Goal: Task Accomplishment & Management: Manage account settings

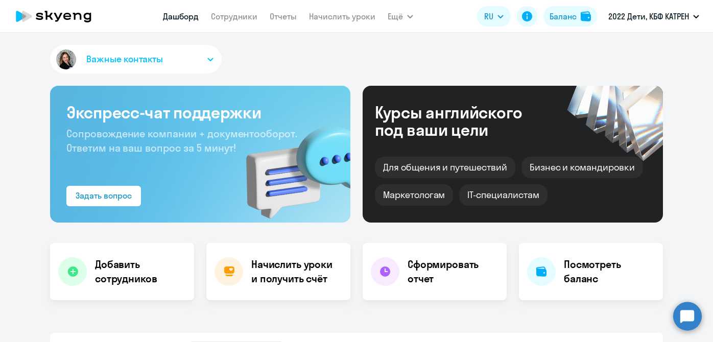
select select "30"
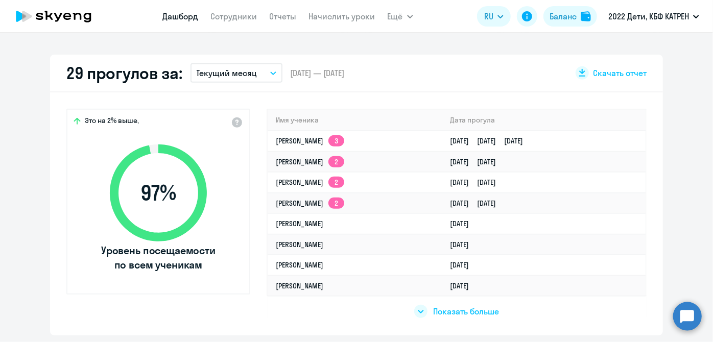
click at [183, 18] on link "Дашборд" at bounding box center [181, 16] width 36 height 10
click at [227, 18] on link "Сотрудники" at bounding box center [234, 16] width 46 height 10
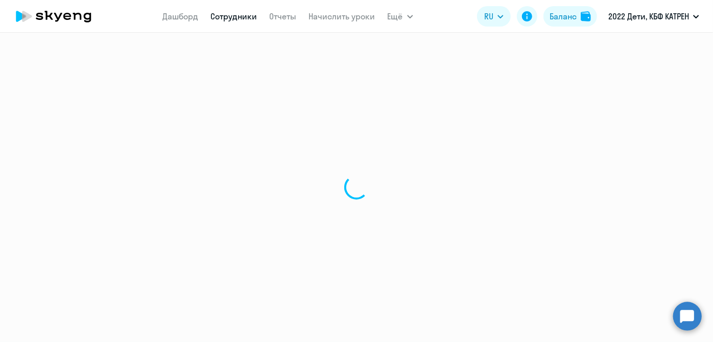
select select "30"
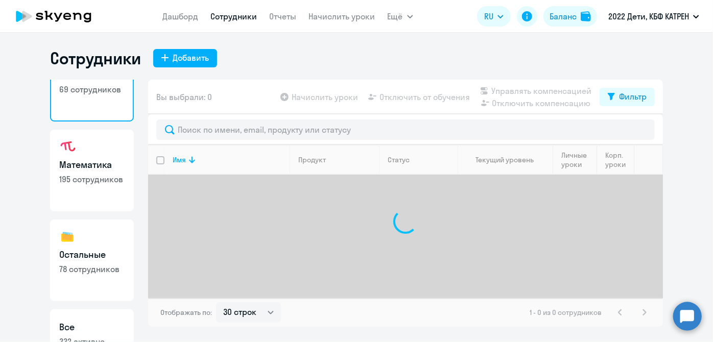
scroll to position [88, 0]
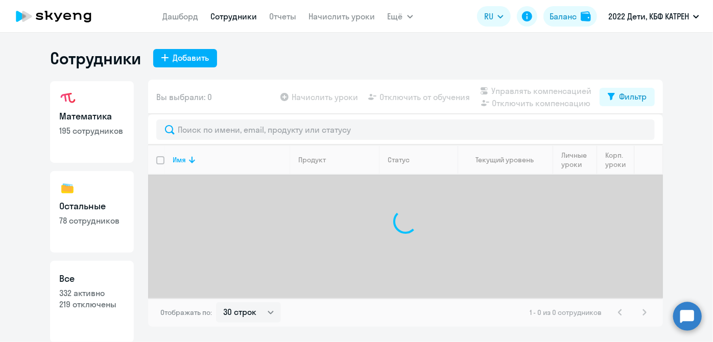
click at [111, 286] on link "Все 332 активно 219 отключены" at bounding box center [92, 302] width 84 height 82
select select "30"
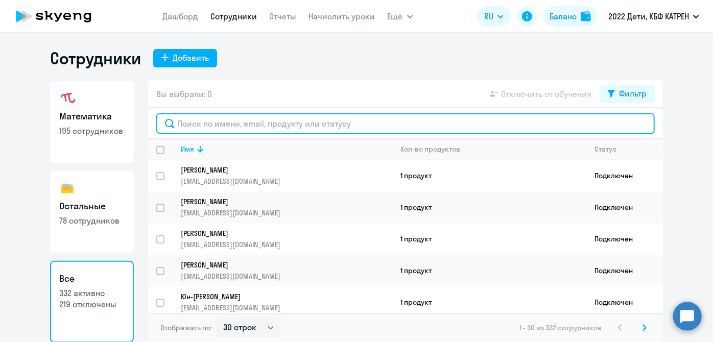
click at [295, 127] on input "text" at bounding box center [405, 123] width 498 height 20
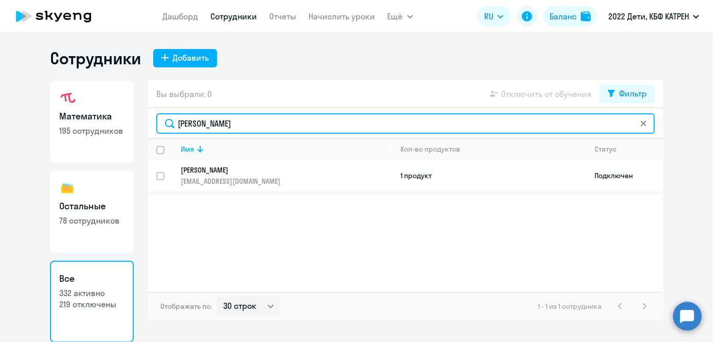
type input "[PERSON_NAME]"
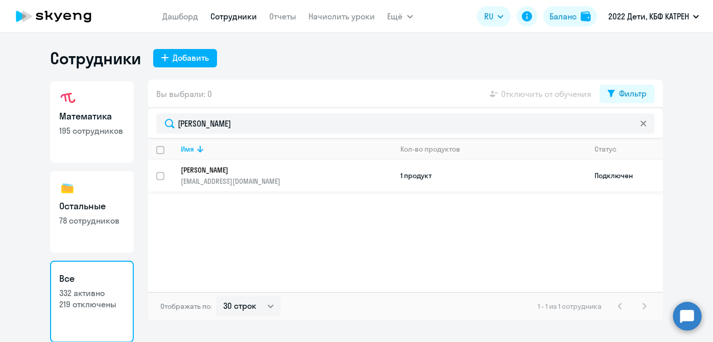
click at [154, 178] on div at bounding box center [161, 176] width 25 height 25
checkbox input "true"
click at [547, 99] on span "Отключить от обучения" at bounding box center [546, 94] width 90 height 12
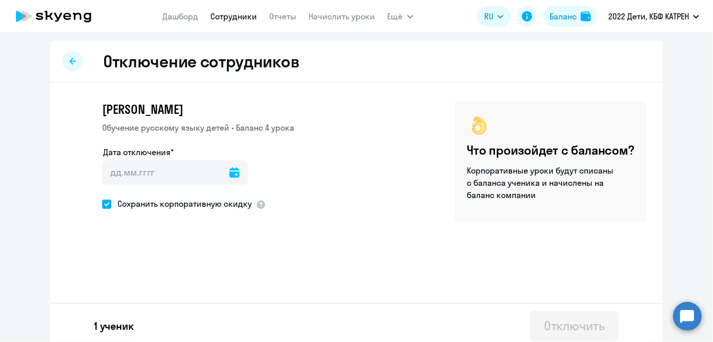
click at [229, 174] on icon at bounding box center [234, 172] width 10 height 10
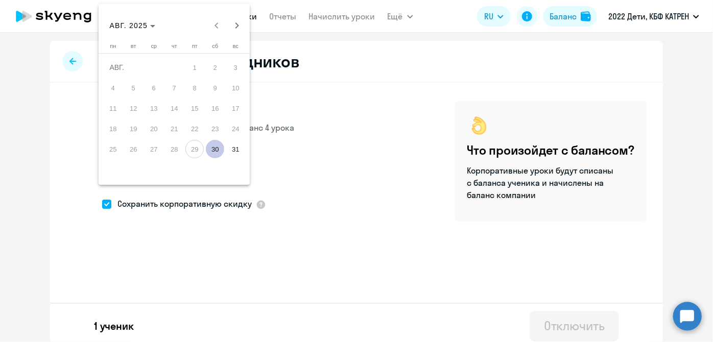
click at [216, 150] on span "30" at bounding box center [215, 149] width 18 height 18
type input "[DATE]"
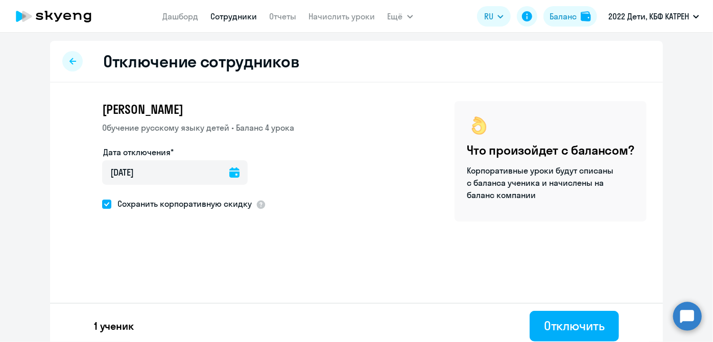
click at [105, 204] on span at bounding box center [106, 204] width 9 height 9
click at [102, 204] on input "Сохранить корпоративную скидку" at bounding box center [102, 204] width 1 height 1
checkbox input "false"
click at [555, 323] on div "Отключить" at bounding box center [574, 326] width 61 height 16
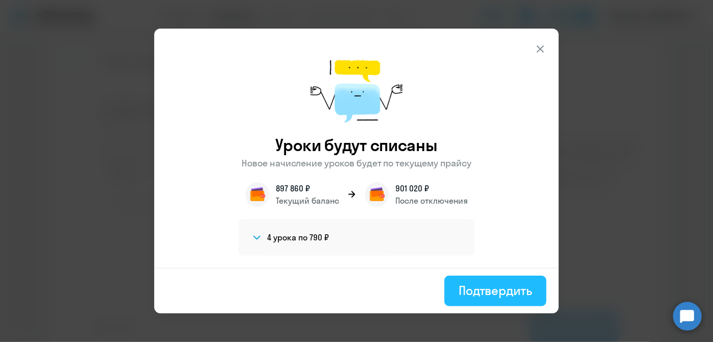
click at [499, 294] on div "Подтвердить" at bounding box center [496, 290] width 74 height 16
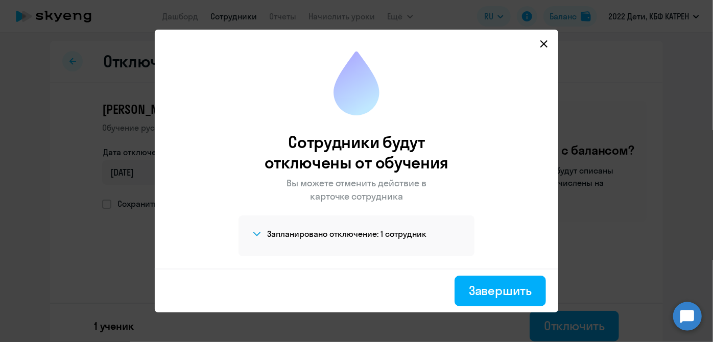
click at [499, 294] on div "Завершить" at bounding box center [500, 290] width 63 height 16
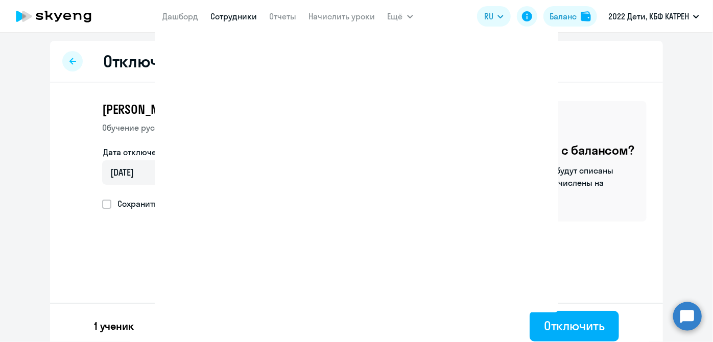
select select "30"
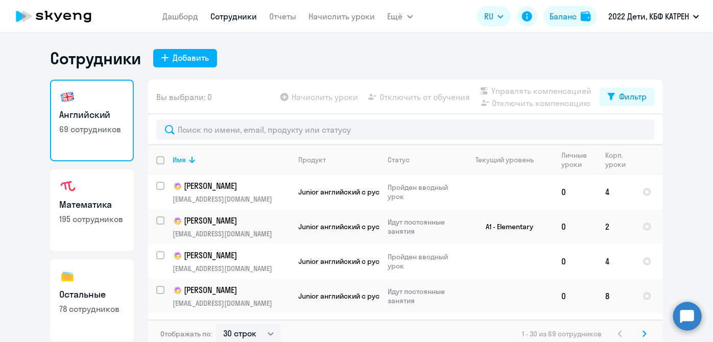
click at [70, 19] on icon at bounding box center [67, 16] width 8 height 7
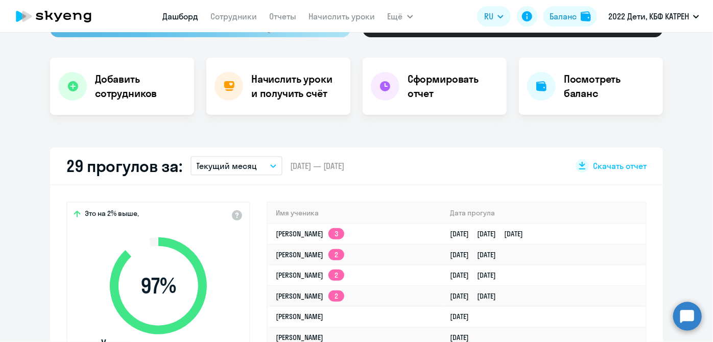
scroll to position [278, 0]
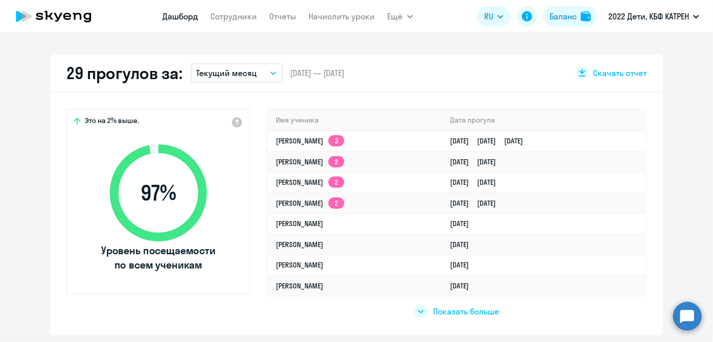
select select "30"
click at [225, 16] on link "Сотрудники" at bounding box center [234, 16] width 46 height 10
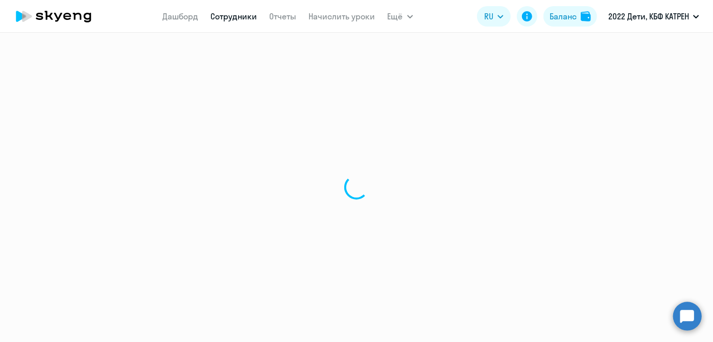
select select "30"
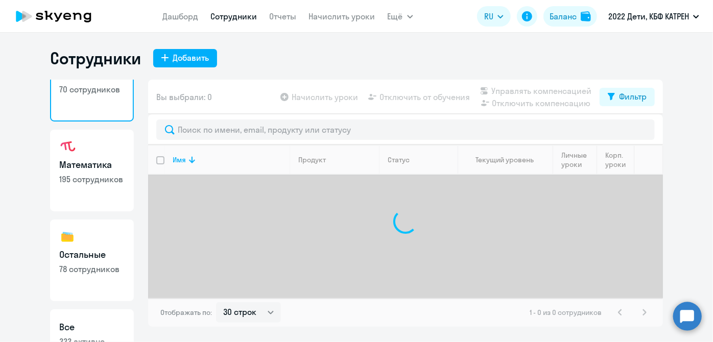
scroll to position [88, 0]
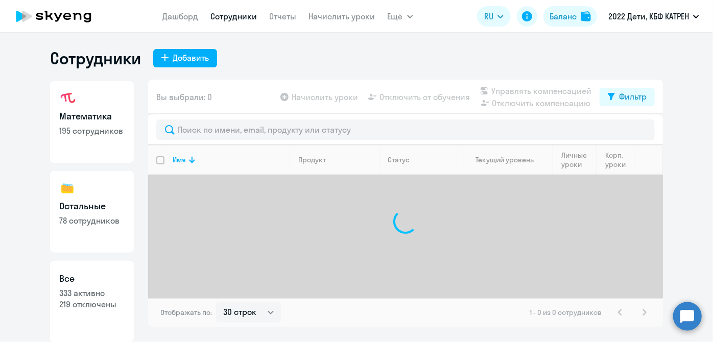
click at [88, 285] on link "Все 333 активно 219 отключены" at bounding box center [92, 302] width 84 height 82
select select "30"
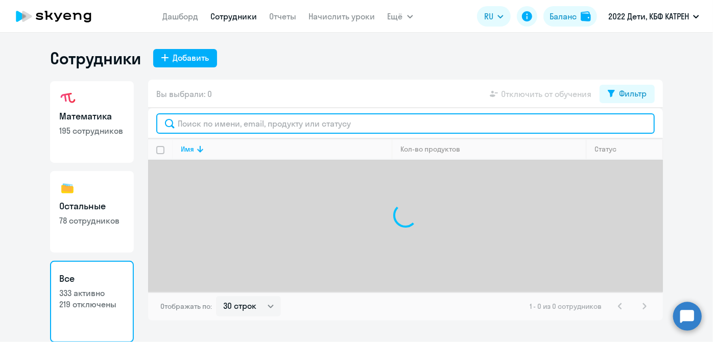
click at [219, 123] on input "text" at bounding box center [405, 123] width 498 height 20
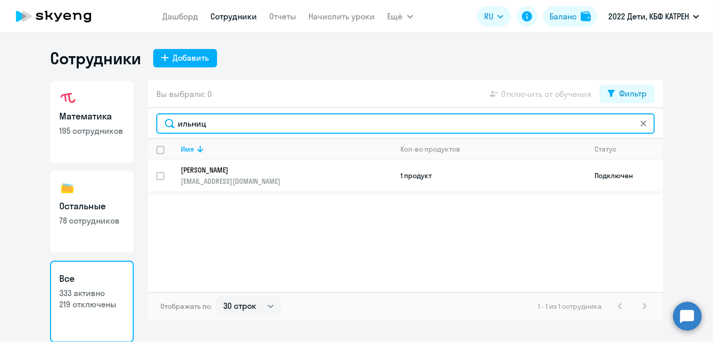
type input "ильниц"
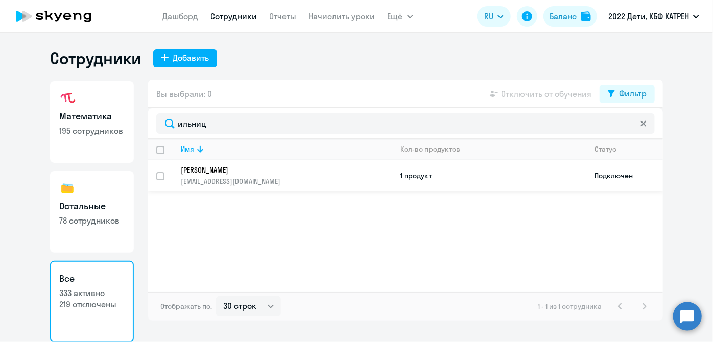
click at [343, 185] on td "[PERSON_NAME] [EMAIL_ADDRESS][DOMAIN_NAME]" at bounding box center [283, 176] width 220 height 32
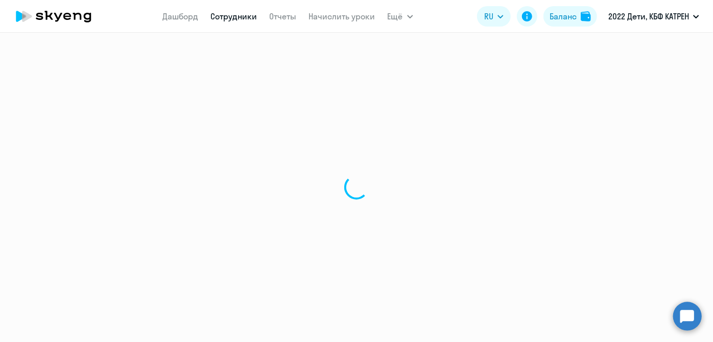
select select "math"
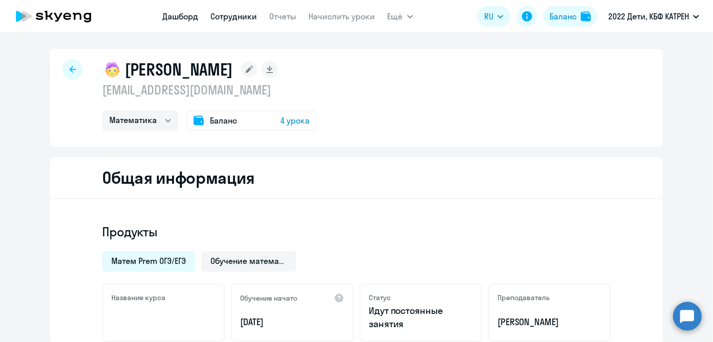
click at [187, 16] on link "Дашборд" at bounding box center [181, 16] width 36 height 10
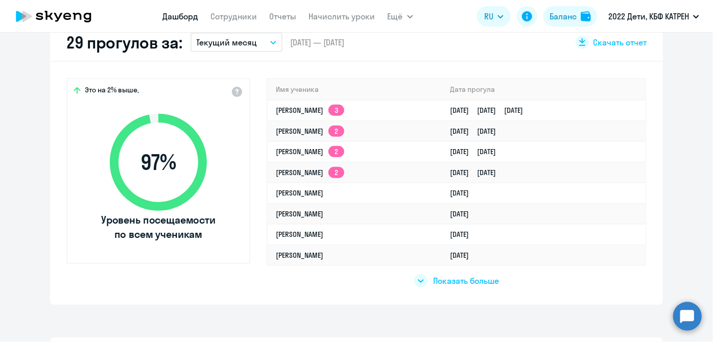
scroll to position [325, 0]
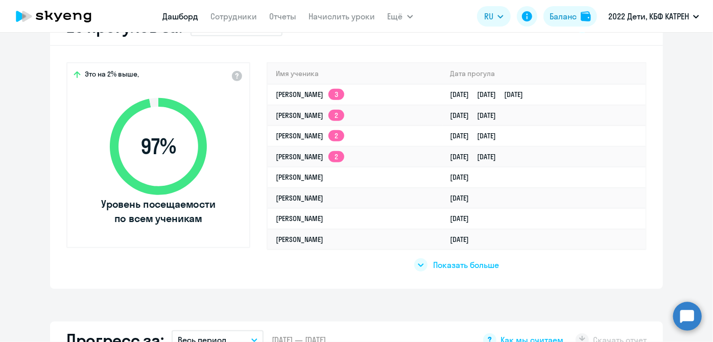
click at [437, 262] on span "Показать больше" at bounding box center [466, 264] width 66 height 11
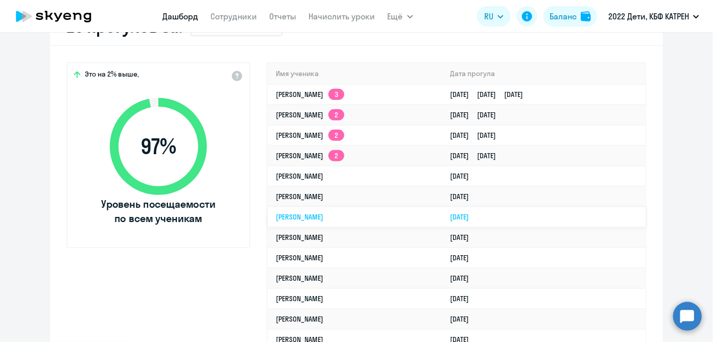
select select "30"
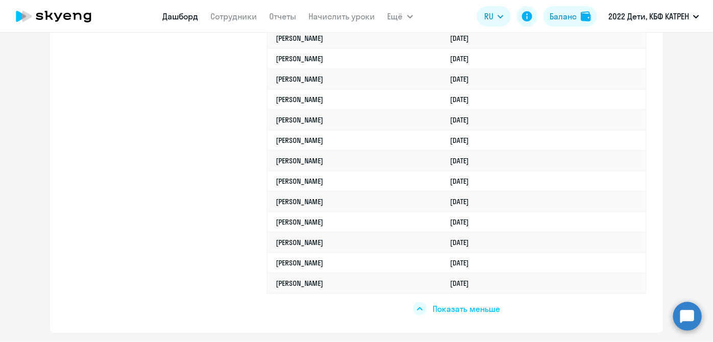
scroll to position [603, 0]
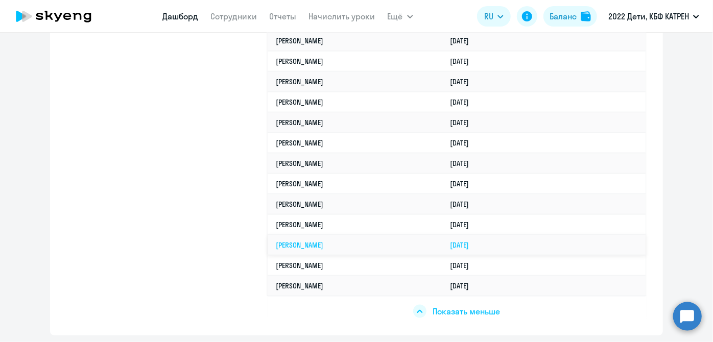
click at [360, 235] on td "[PERSON_NAME]" at bounding box center [355, 245] width 175 height 20
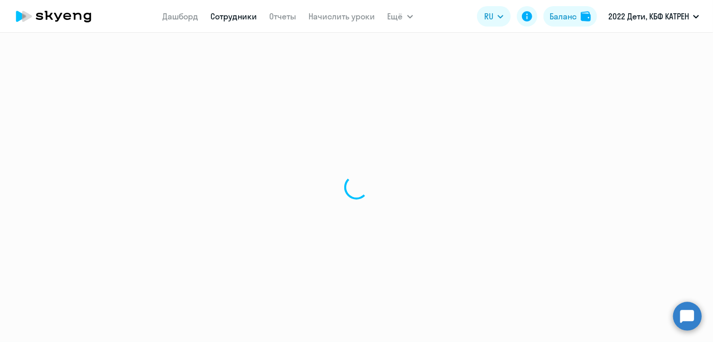
select select "math"
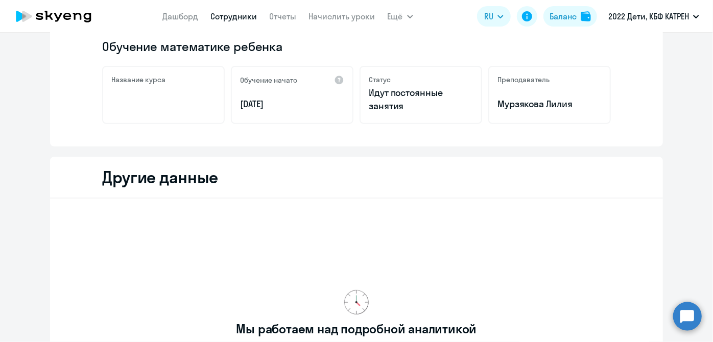
scroll to position [371, 0]
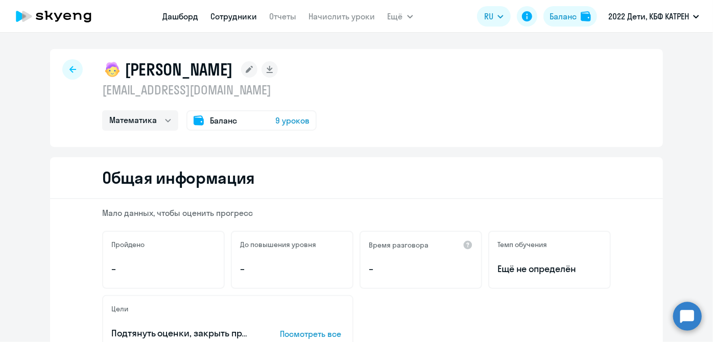
click at [166, 20] on link "Дашборд" at bounding box center [181, 16] width 36 height 10
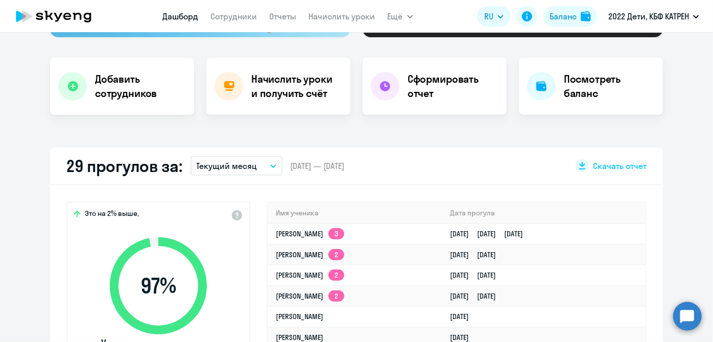
scroll to position [325, 0]
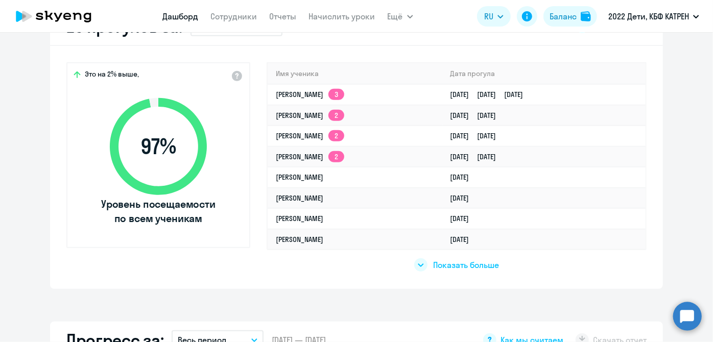
select select "30"
click at [446, 266] on span "Показать больше" at bounding box center [466, 264] width 66 height 11
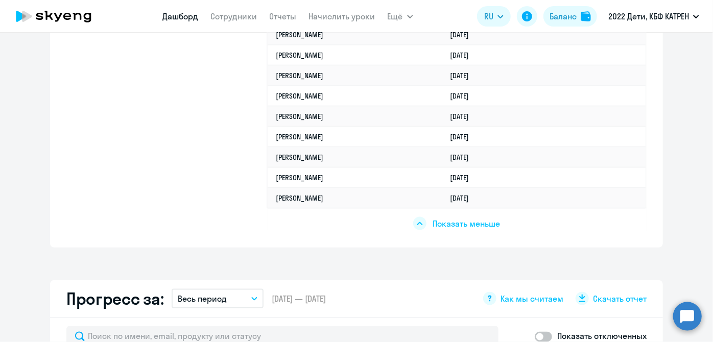
scroll to position [696, 0]
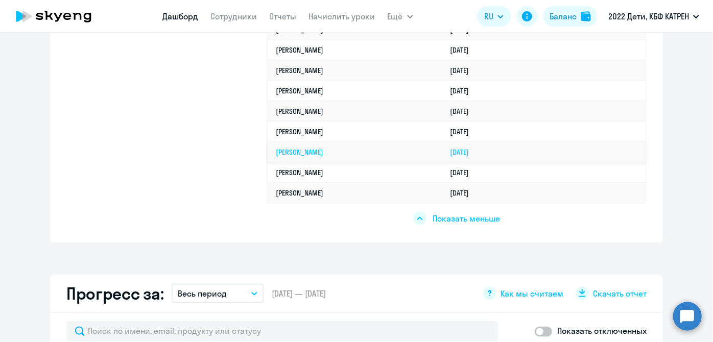
click at [323, 149] on link "[PERSON_NAME]" at bounding box center [299, 152] width 47 height 9
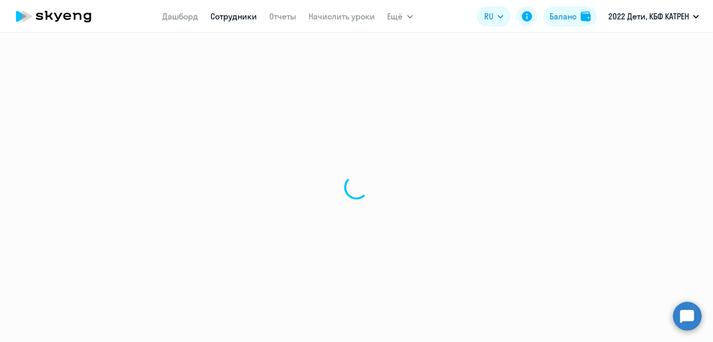
select select "math"
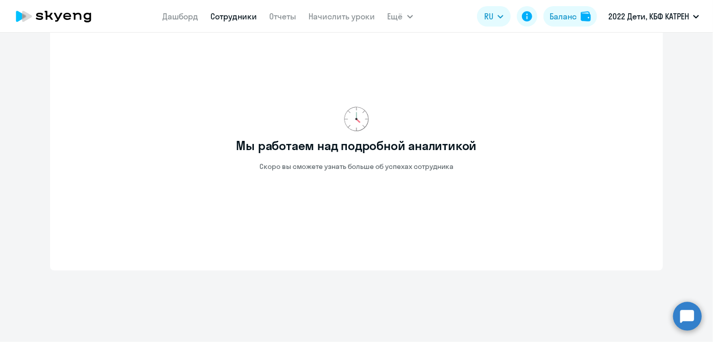
scroll to position [371, 0]
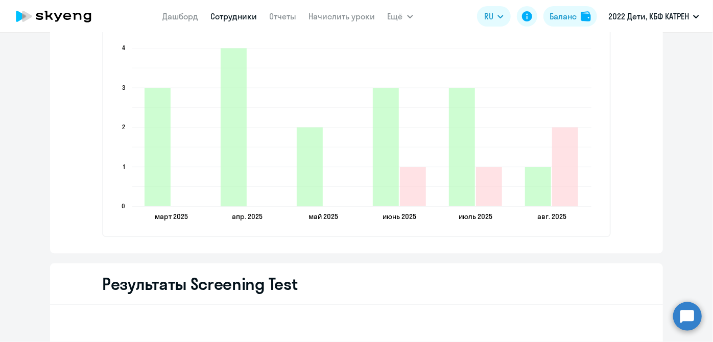
scroll to position [881, 0]
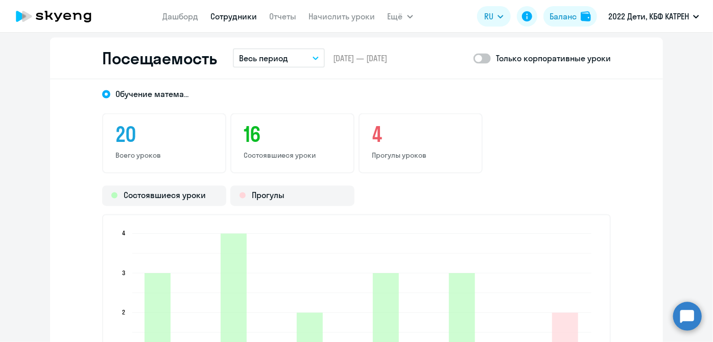
click at [225, 18] on link "Сотрудники" at bounding box center [234, 16] width 46 height 10
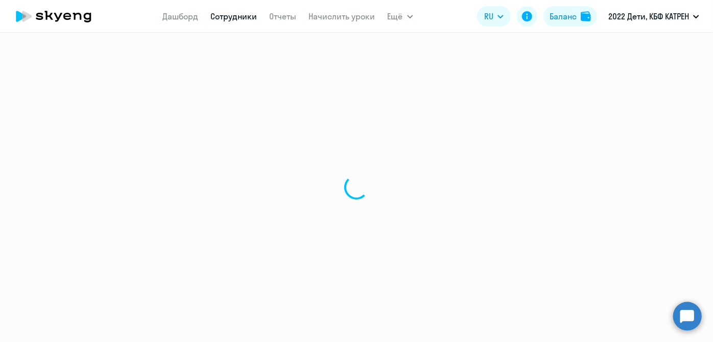
select select "30"
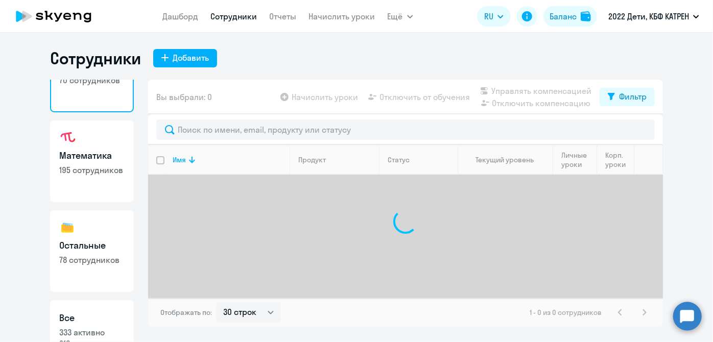
scroll to position [88, 0]
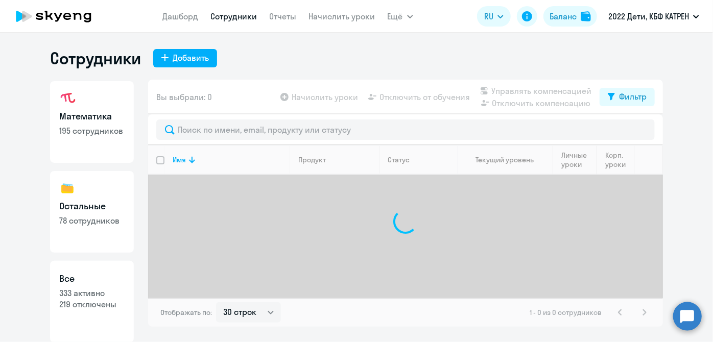
drag, startPoint x: 99, startPoint y: 286, endPoint x: 140, endPoint y: 224, distance: 74.3
click at [98, 286] on link "Все 333 активно 219 отключены" at bounding box center [92, 302] width 84 height 82
select select "30"
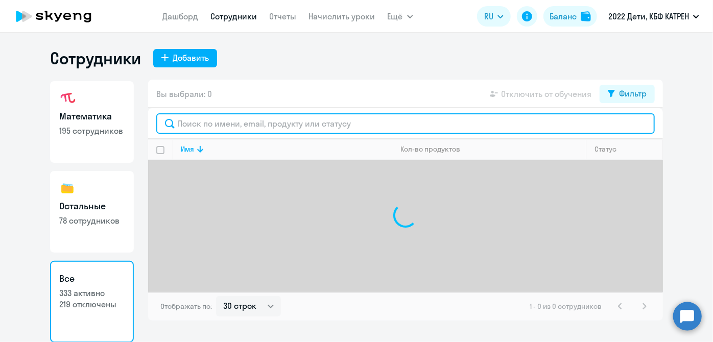
click at [266, 124] on input "text" at bounding box center [405, 123] width 498 height 20
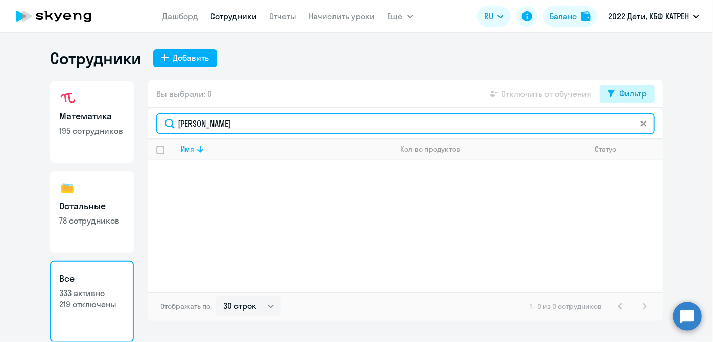
type input "[PERSON_NAME]"
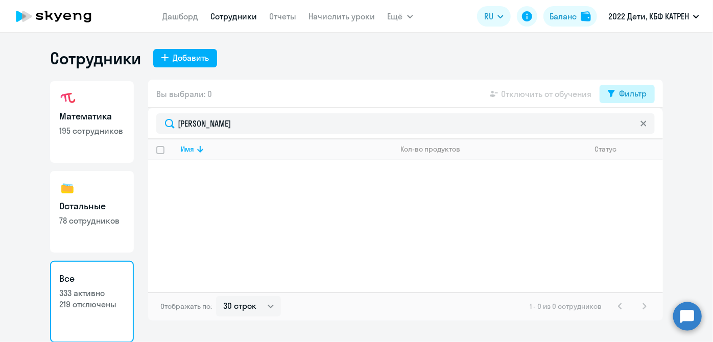
click at [610, 91] on icon at bounding box center [611, 93] width 7 height 7
click at [639, 127] on span at bounding box center [637, 127] width 17 height 10
click at [629, 127] on input "checkbox" at bounding box center [629, 127] width 1 height 1
checkbox input "true"
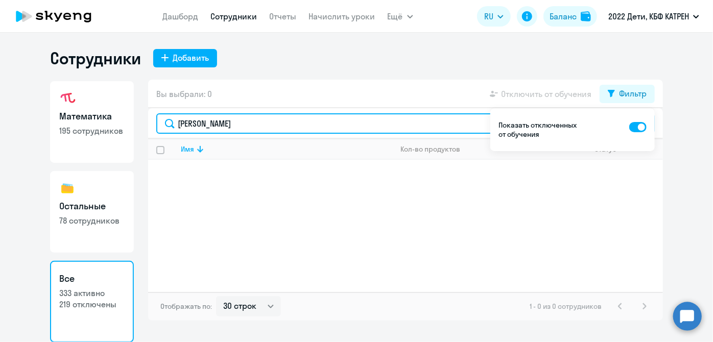
click at [258, 124] on input "[PERSON_NAME]" at bounding box center [405, 123] width 498 height 20
click at [256, 124] on input "[PERSON_NAME]" at bounding box center [405, 123] width 498 height 20
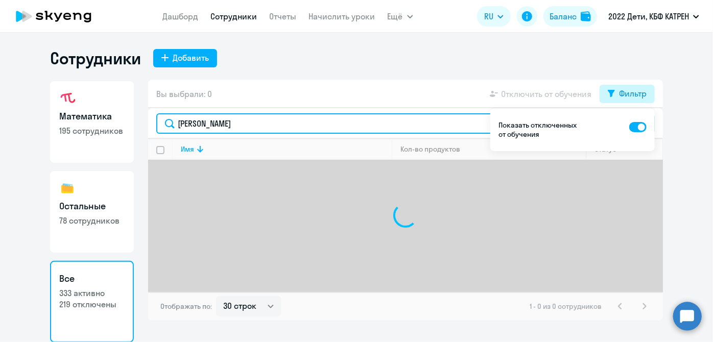
type input "[PERSON_NAME]"
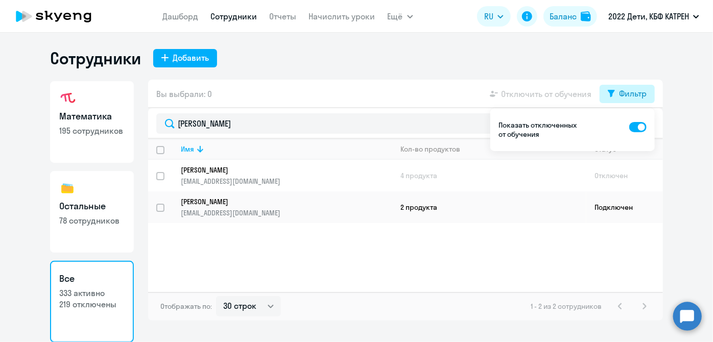
click at [616, 92] on button "Фильтр" at bounding box center [626, 94] width 55 height 18
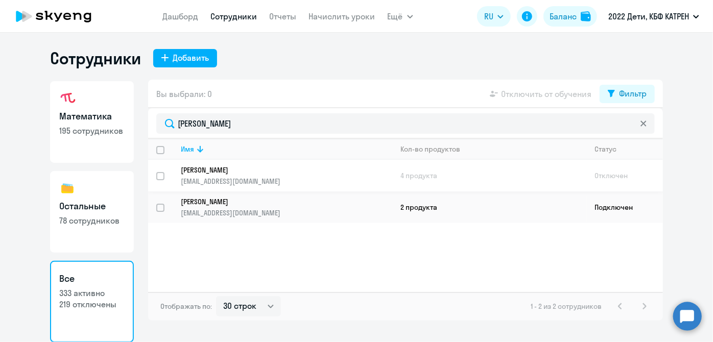
click at [239, 171] on p "[PERSON_NAME]" at bounding box center [279, 169] width 197 height 9
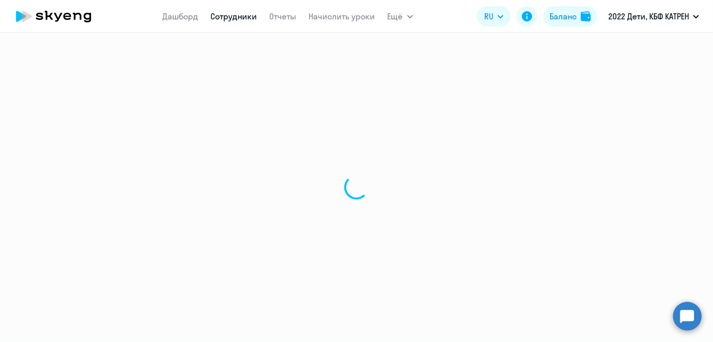
select select "english"
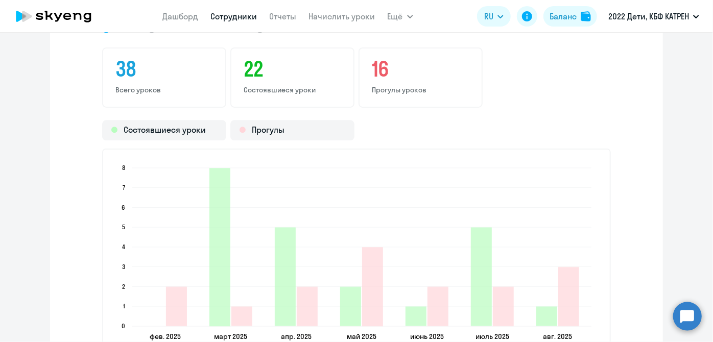
scroll to position [1299, 0]
